Goal: Task Accomplishment & Management: Manage account settings

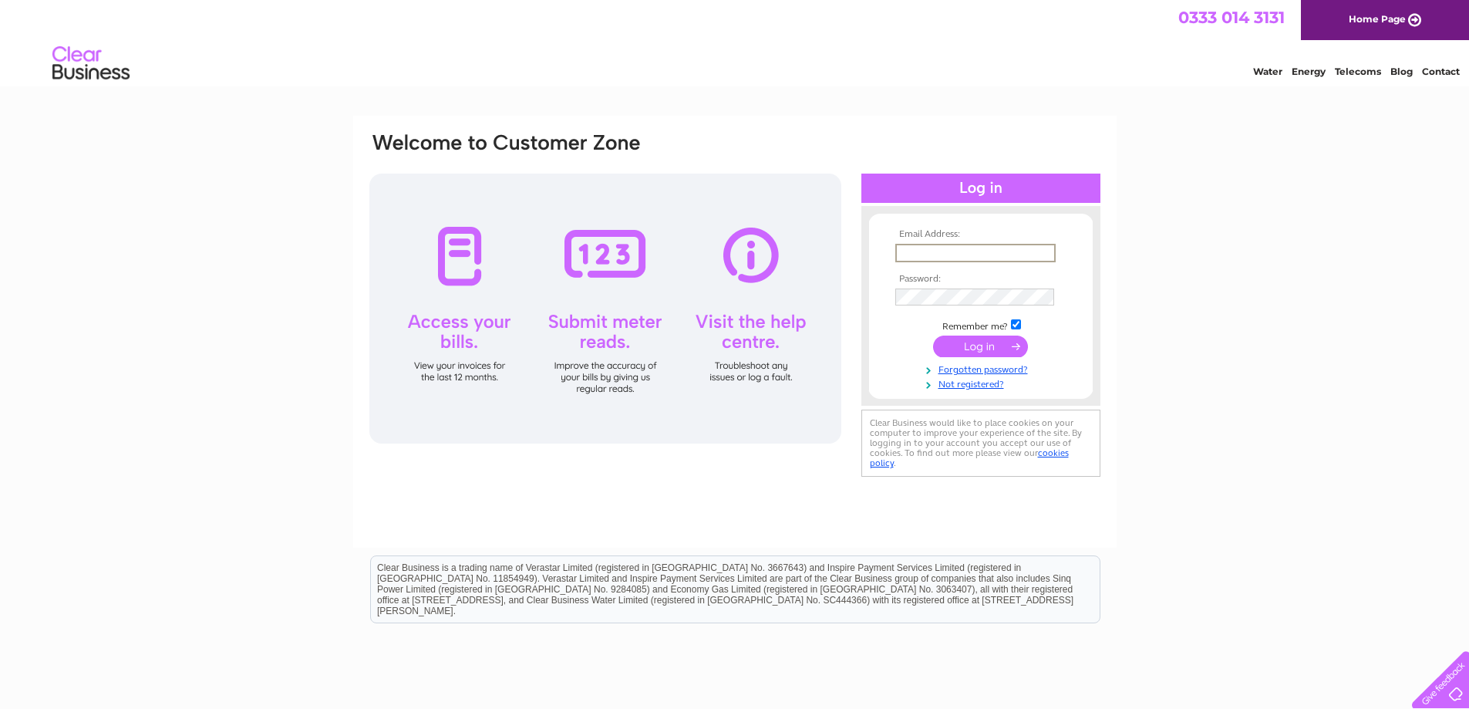
click at [896, 248] on input "text" at bounding box center [975, 253] width 160 height 19
type input "[EMAIL_ADDRESS][DOMAIN_NAME]"
click at [933, 335] on input "submit" at bounding box center [980, 346] width 95 height 22
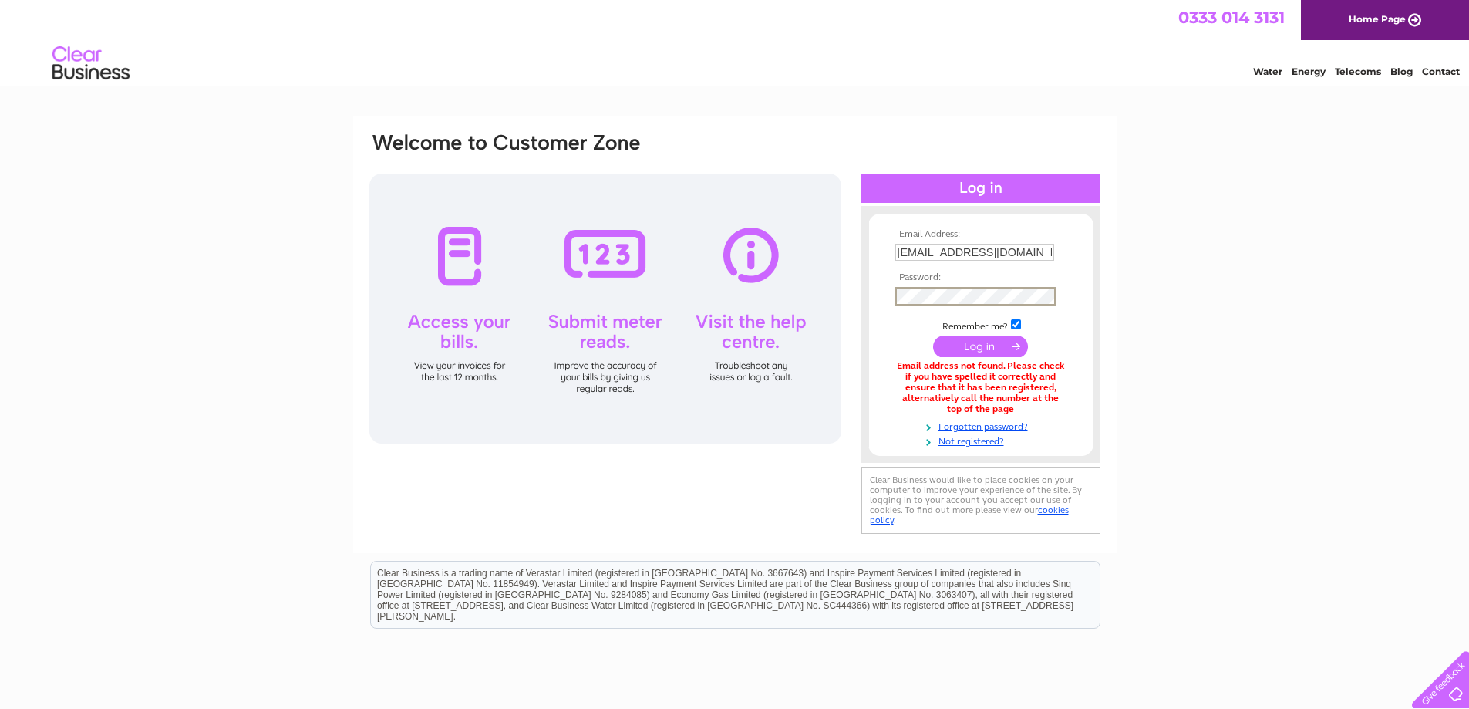
click at [933, 335] on input "submit" at bounding box center [980, 346] width 95 height 22
click at [963, 308] on td at bounding box center [980, 312] width 179 height 8
click at [933, 335] on input "submit" at bounding box center [980, 346] width 95 height 22
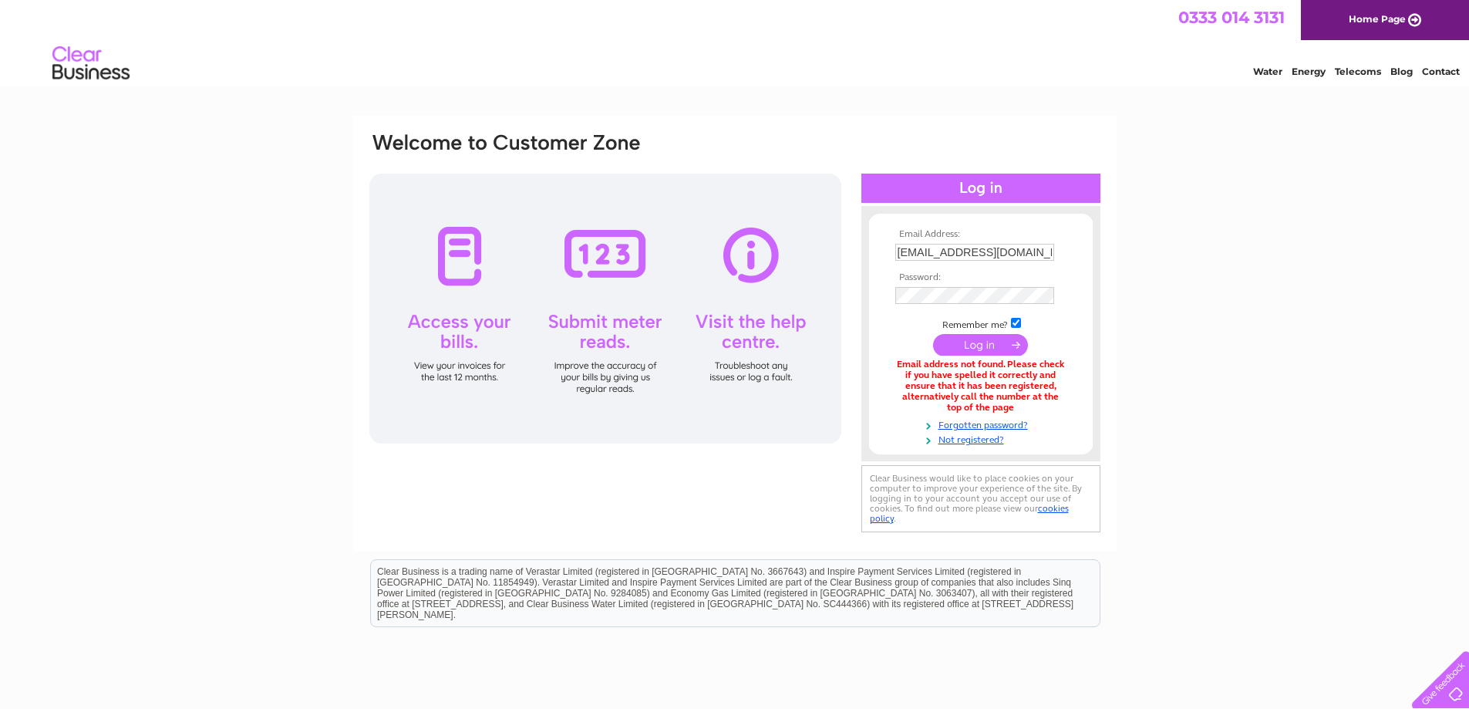
click at [1160, 332] on div "Email Address: motomusic@sales.co.uk Password: Forgotten password?" at bounding box center [734, 465] width 1469 height 699
click at [1032, 250] on input "[EMAIL_ADDRESS][DOMAIN_NAME]" at bounding box center [974, 252] width 159 height 17
type input "[EMAIL_ADDRESS][DOMAIN_NAME]"
click at [933, 335] on input "submit" at bounding box center [980, 346] width 95 height 22
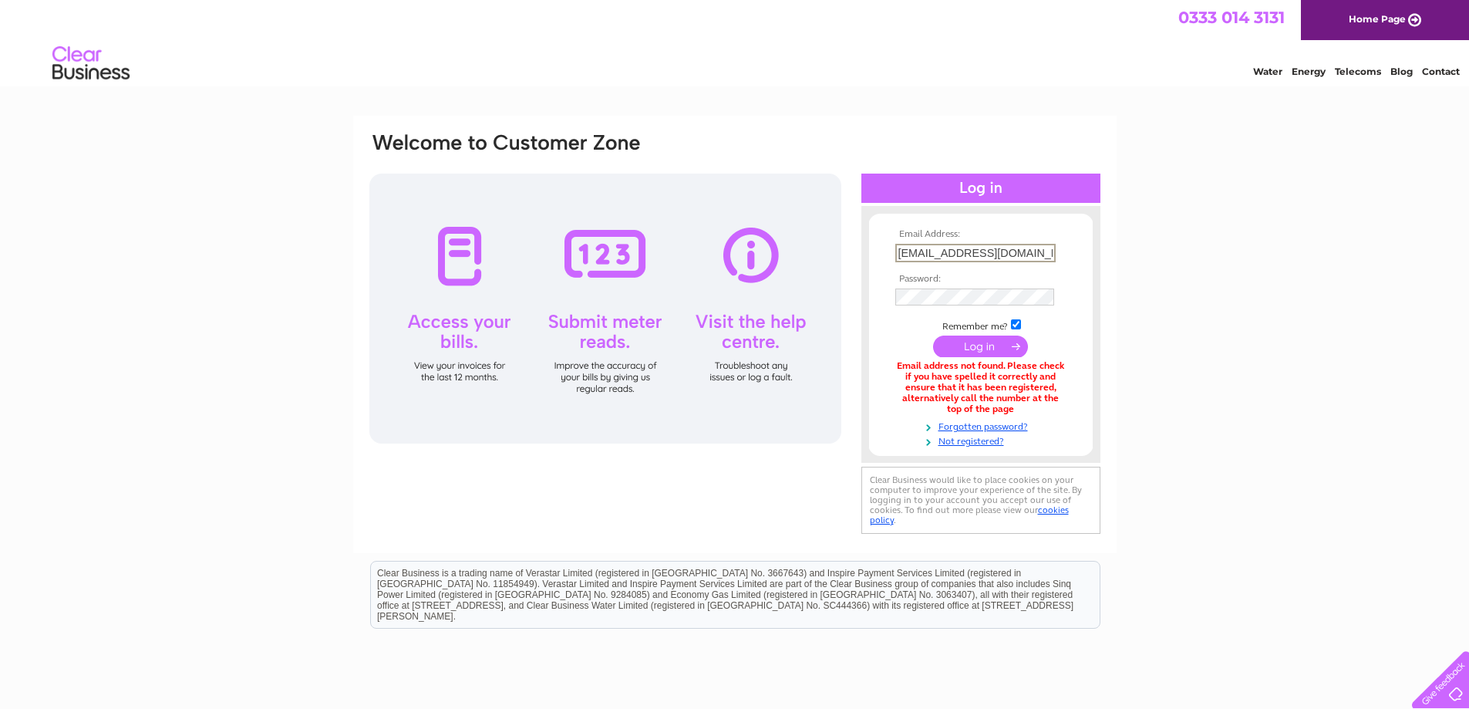
click at [1029, 258] on input "motomusic@sales.com" at bounding box center [975, 253] width 160 height 19
type input "[EMAIL_ADDRESS][DOMAIN_NAME]"
click at [933, 335] on input "submit" at bounding box center [980, 346] width 95 height 22
click at [1029, 252] on input "[EMAIL_ADDRESS][DOMAIN_NAME]" at bounding box center [975, 253] width 160 height 19
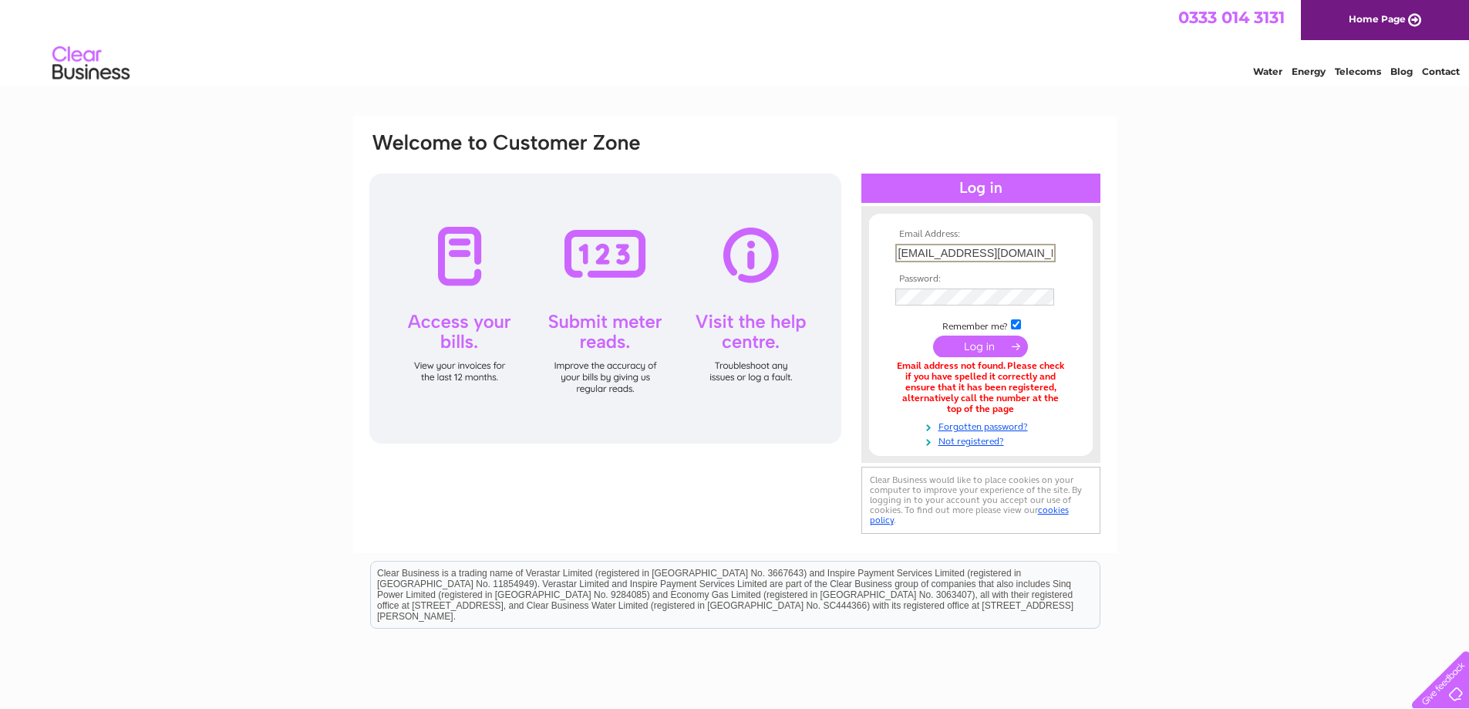
type input "[EMAIL_ADDRESS][DOMAIN_NAME]"
click at [933, 335] on input "submit" at bounding box center [980, 346] width 95 height 22
click at [1006, 258] on input "[EMAIL_ADDRESS][DOMAIN_NAME]" at bounding box center [975, 253] width 160 height 19
